Goal: Task Accomplishment & Management: Complete application form

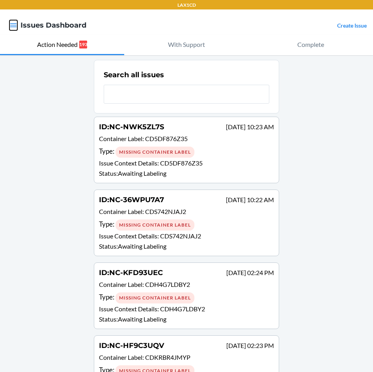
click at [11, 21] on icon "button" at bounding box center [13, 25] width 8 height 8
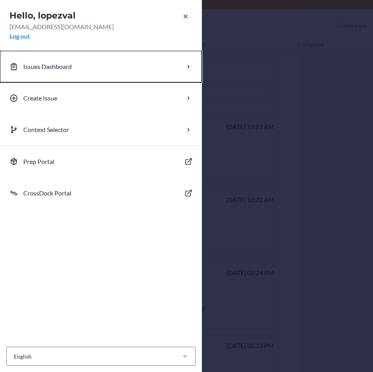
click at [82, 66] on button "Issues Dashboard" at bounding box center [101, 67] width 202 height 32
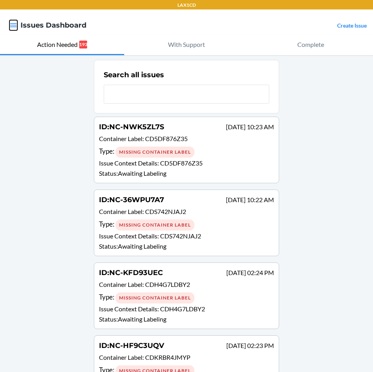
click at [14, 24] on icon "button" at bounding box center [13, 25] width 8 height 8
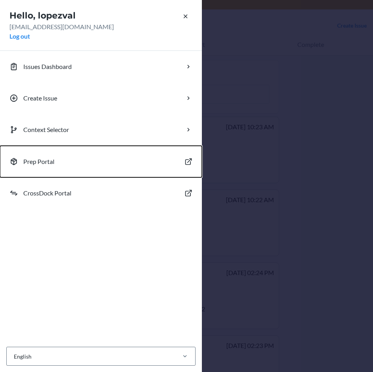
click at [80, 165] on button "Prep Portal" at bounding box center [101, 162] width 202 height 32
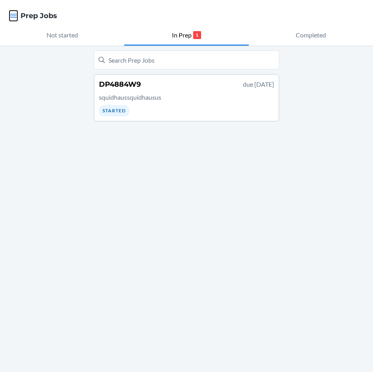
click at [14, 15] on icon "button" at bounding box center [13, 16] width 8 height 8
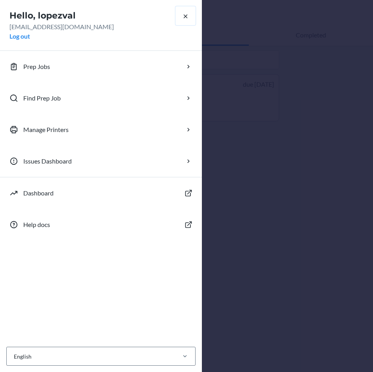
click at [185, 17] on icon "button" at bounding box center [186, 17] width 4 height 4
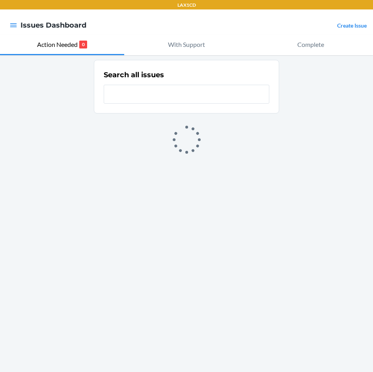
click at [342, 24] on link "Create Issue" at bounding box center [352, 25] width 30 height 7
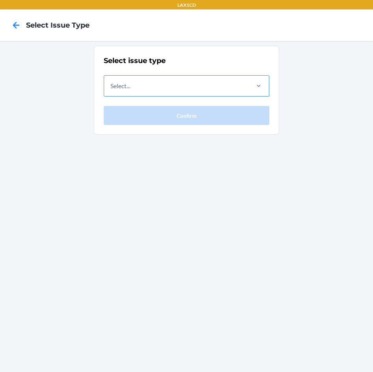
click at [175, 88] on div "Select..." at bounding box center [176, 86] width 144 height 20
click at [111, 88] on input "Select..." at bounding box center [110, 85] width 1 height 9
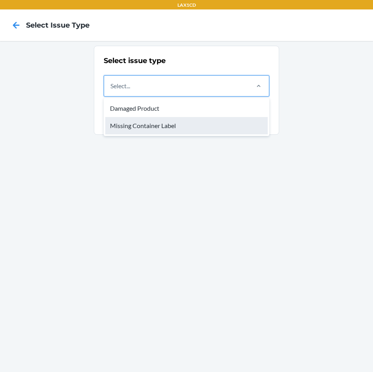
click at [176, 127] on div "Missing Container Label" at bounding box center [186, 125] width 162 height 17
click at [111, 91] on input "option Missing Container Label focused, 2 of 2. 2 results available. Use Up and…" at bounding box center [110, 85] width 1 height 9
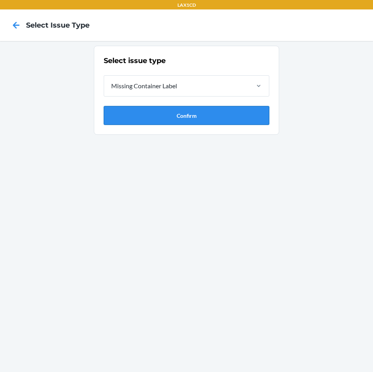
click at [176, 117] on button "Confirm" at bounding box center [186, 115] width 165 height 19
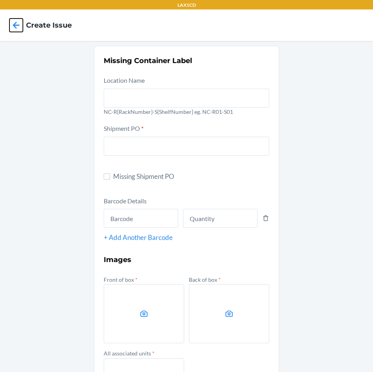
click at [17, 24] on icon at bounding box center [15, 25] width 13 height 13
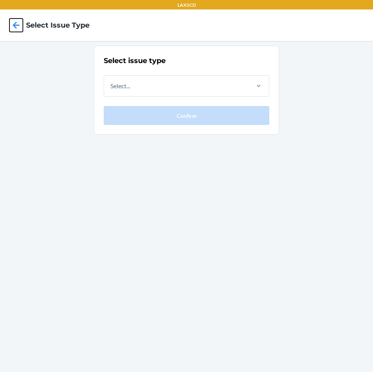
click at [17, 24] on icon at bounding box center [15, 25] width 13 height 13
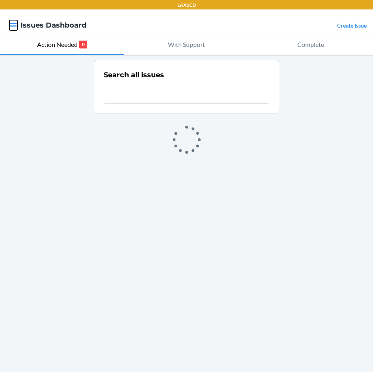
click at [17, 24] on icon "button" at bounding box center [13, 25] width 8 height 8
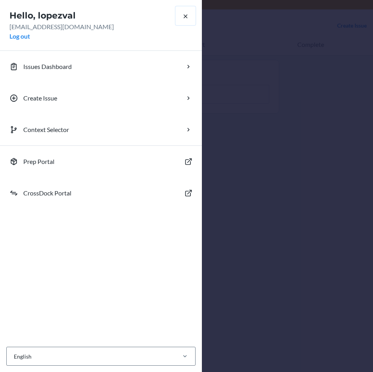
click at [187, 19] on icon "button" at bounding box center [185, 16] width 7 height 7
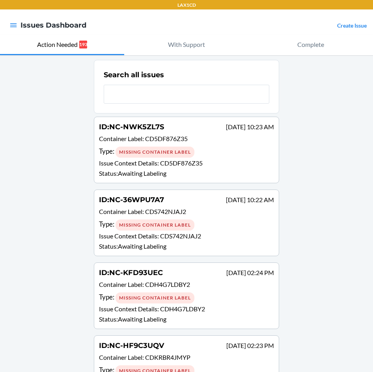
click at [19, 24] on div at bounding box center [13, 25] width 14 height 17
click at [17, 22] on icon "button" at bounding box center [13, 25] width 8 height 8
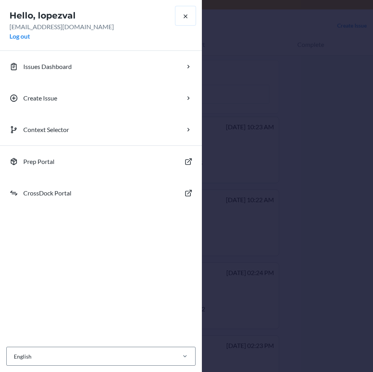
click at [184, 17] on icon "button" at bounding box center [185, 16] width 7 height 7
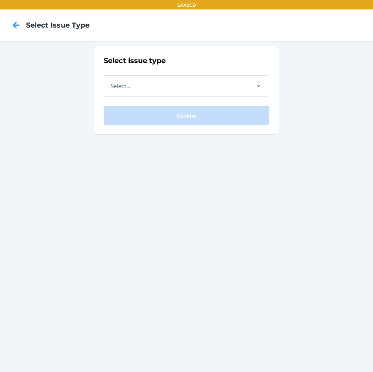
drag, startPoint x: 30, startPoint y: 0, endPoint x: 61, endPoint y: 138, distance: 140.9
click at [84, 171] on div "Select issue type Select... Confirm" at bounding box center [186, 206] width 373 height 331
click at [16, 26] on icon at bounding box center [15, 25] width 13 height 13
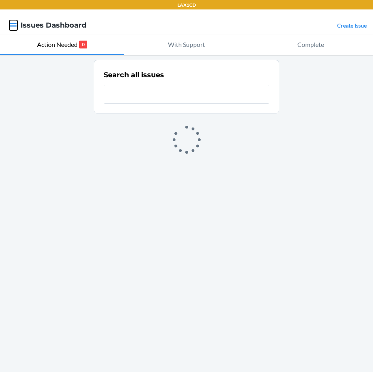
click at [15, 22] on icon "button" at bounding box center [13, 25] width 8 height 8
